Goal: Task Accomplishment & Management: Manage account settings

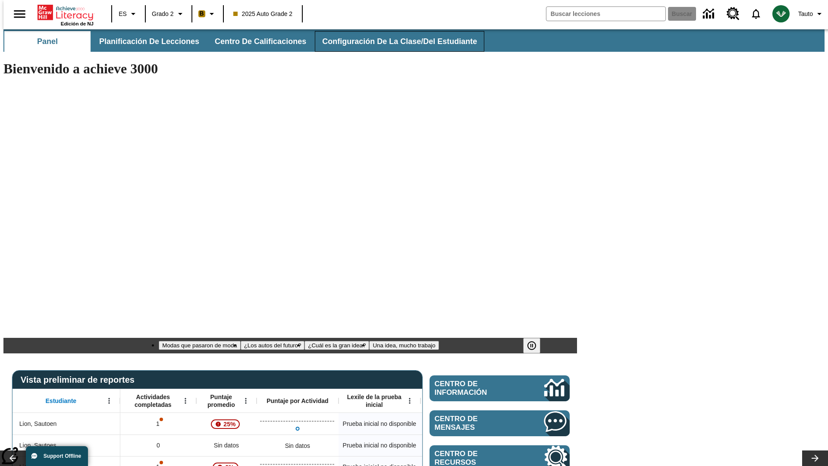
click at [390, 41] on span "Configuración de la clase/del estudiante" at bounding box center [399, 42] width 155 height 10
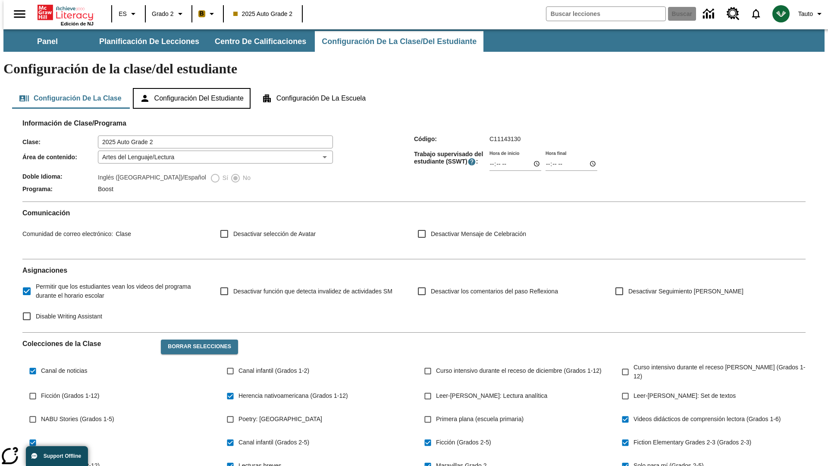
click at [192, 88] on button "Configuración del estudiante" at bounding box center [192, 98] width 118 height 21
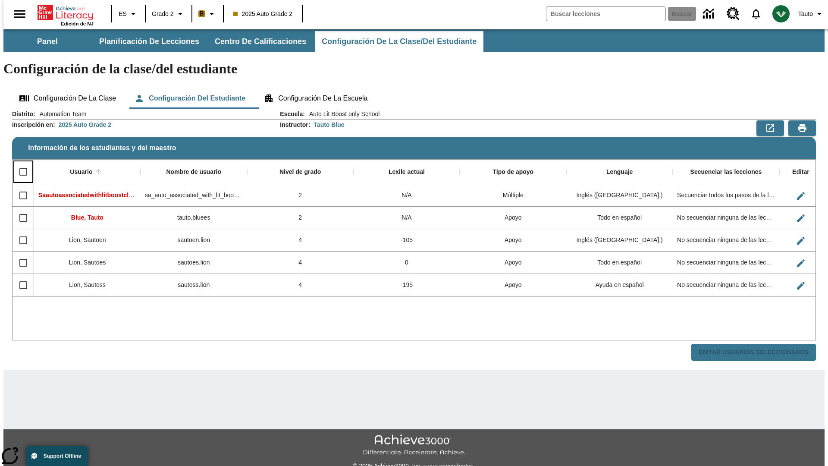
click at [19, 163] on input "Select all rows" at bounding box center [23, 172] width 18 height 18
checkbox input "true"
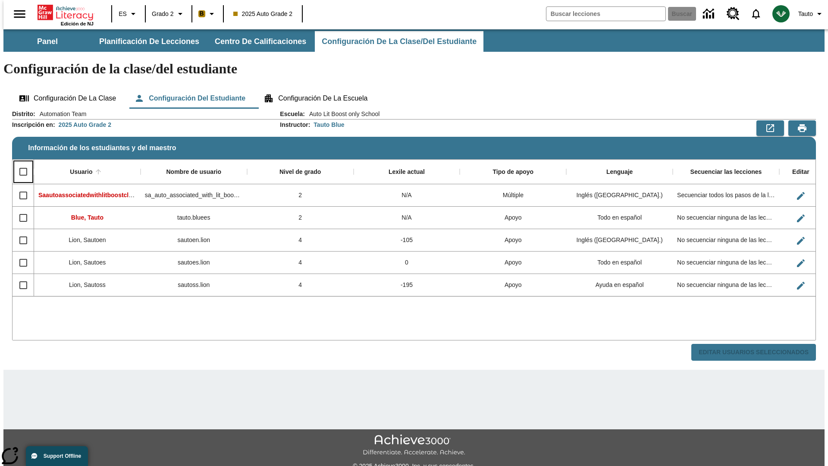
checkbox input "true"
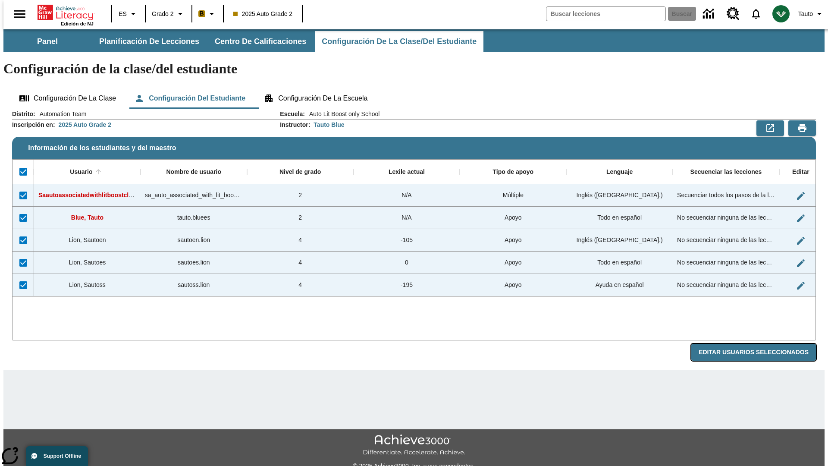
click at [760, 344] on button "Editar Usuarios Seleccionados" at bounding box center [753, 352] width 125 height 17
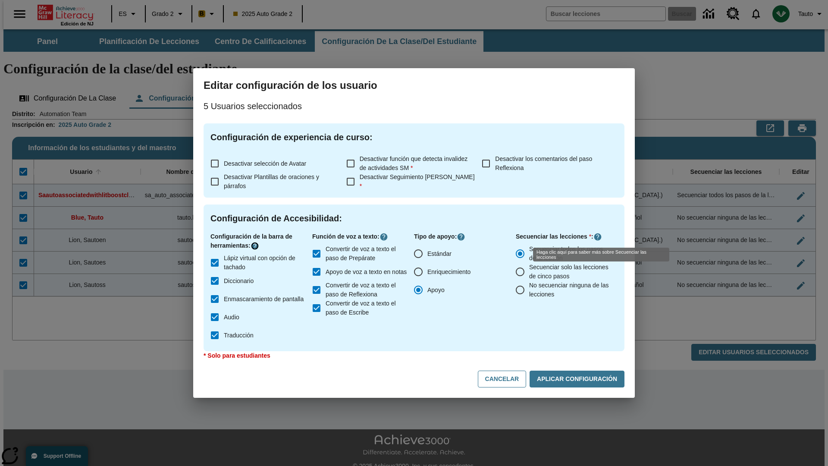
click at [256, 246] on icon "Haga clic aquí para saber más sobre" at bounding box center [255, 245] width 9 height 9
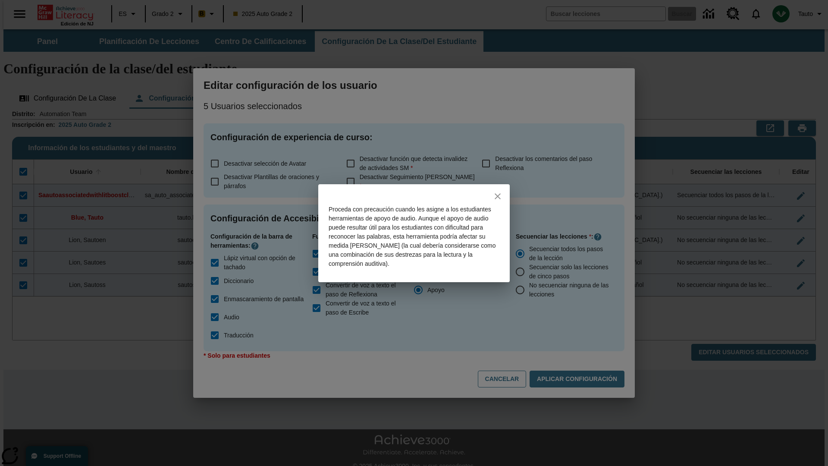
click at [498, 196] on icon "close" at bounding box center [498, 196] width 6 height 6
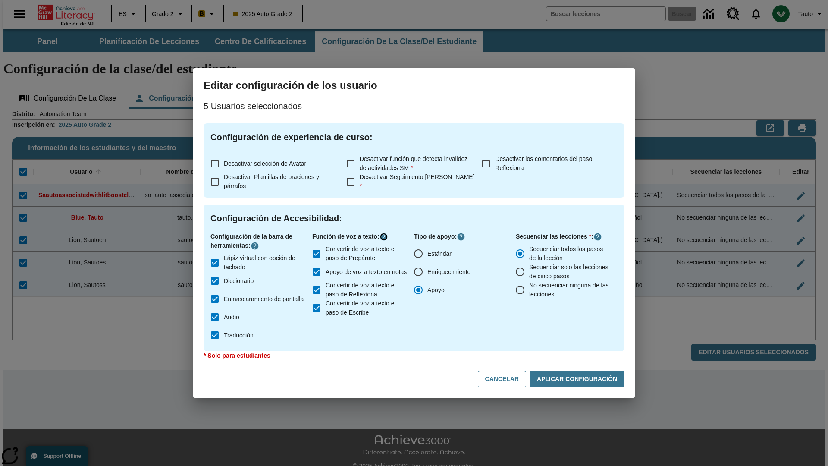
click at [385, 237] on icon "Haga clic aquí para saber más sobre" at bounding box center [383, 236] width 9 height 9
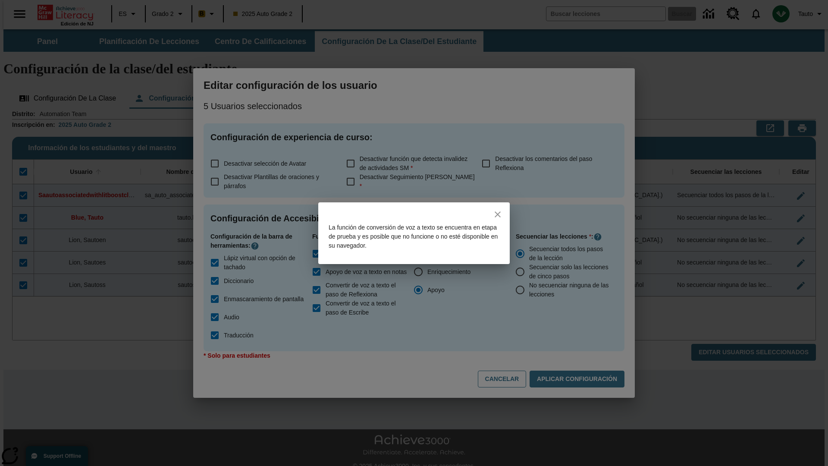
click at [498, 214] on icon "close" at bounding box center [498, 214] width 6 height 6
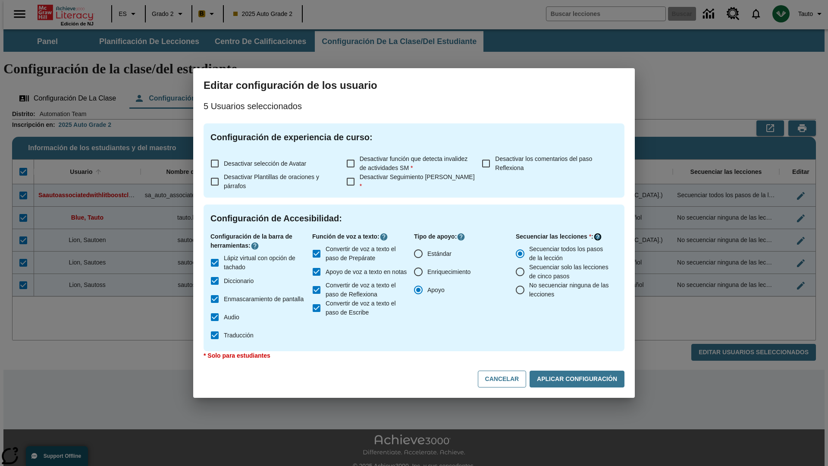
click at [598, 237] on icon "Haga clic aquí para saber más sobre" at bounding box center [597, 236] width 9 height 9
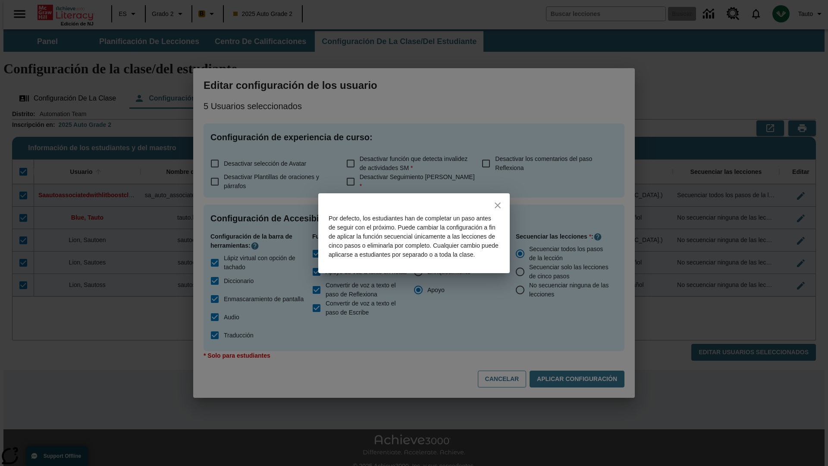
click at [498, 202] on icon "close" at bounding box center [498, 205] width 6 height 6
